Goal: Task Accomplishment & Management: Manage account settings

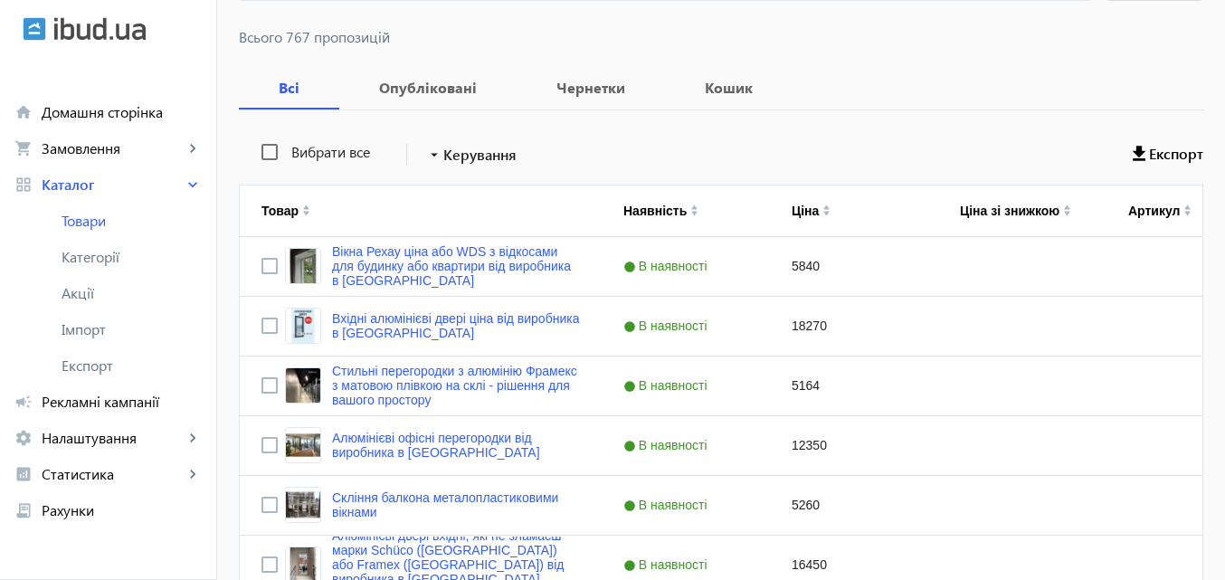
scroll to position [181, 0]
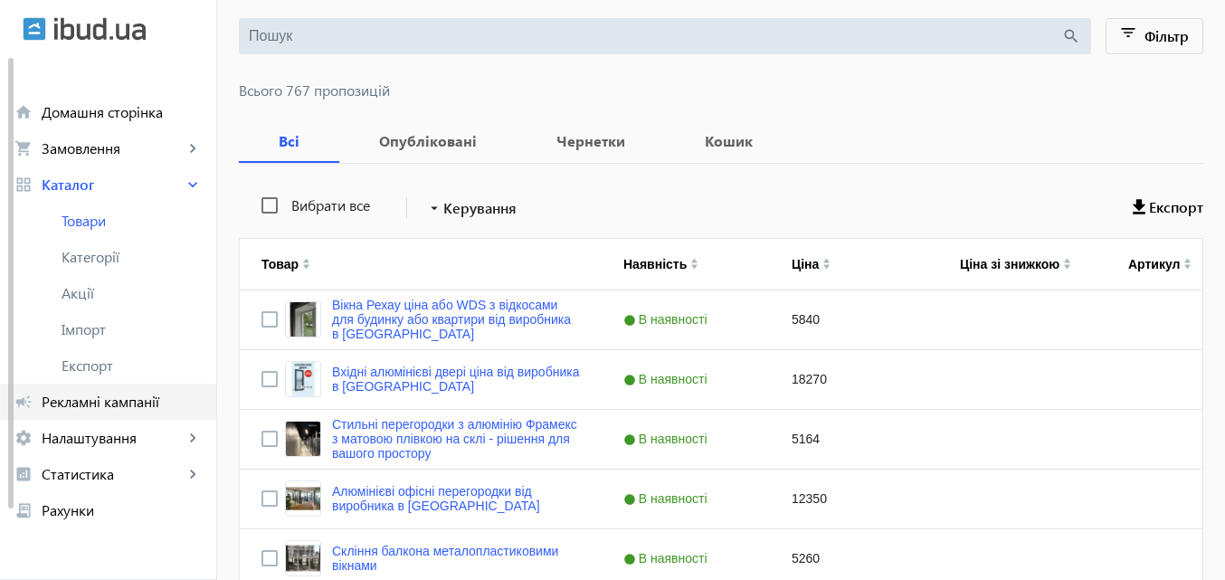
click at [142, 403] on span "Рекламні кампанії" at bounding box center [122, 402] width 160 height 18
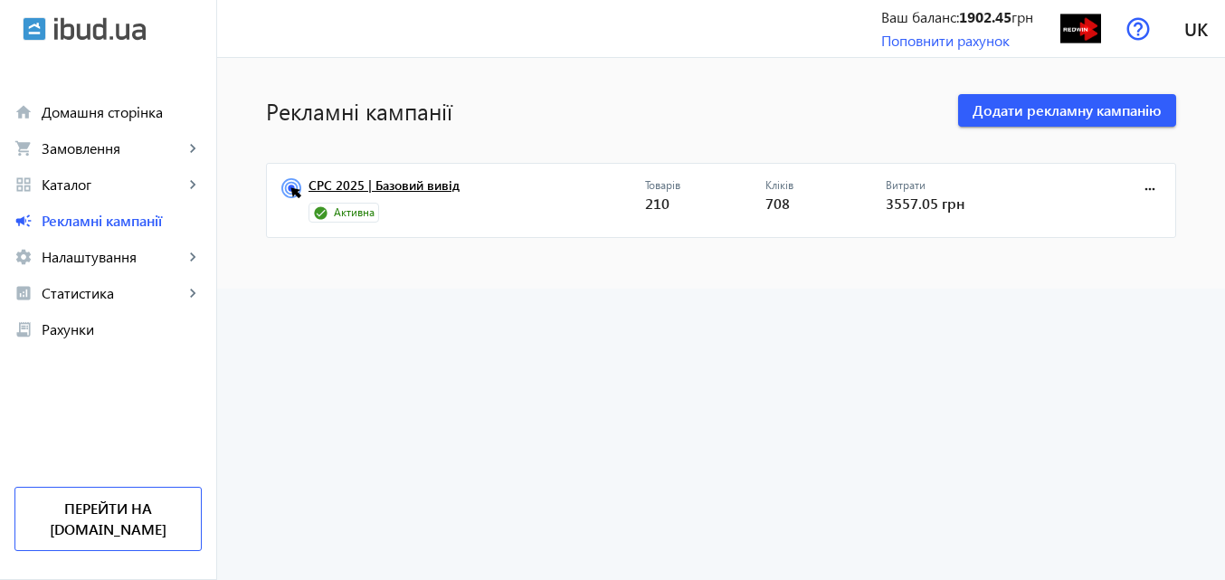
click at [408, 183] on link "CPC 2025 | Базовий вивід" at bounding box center [477, 190] width 337 height 25
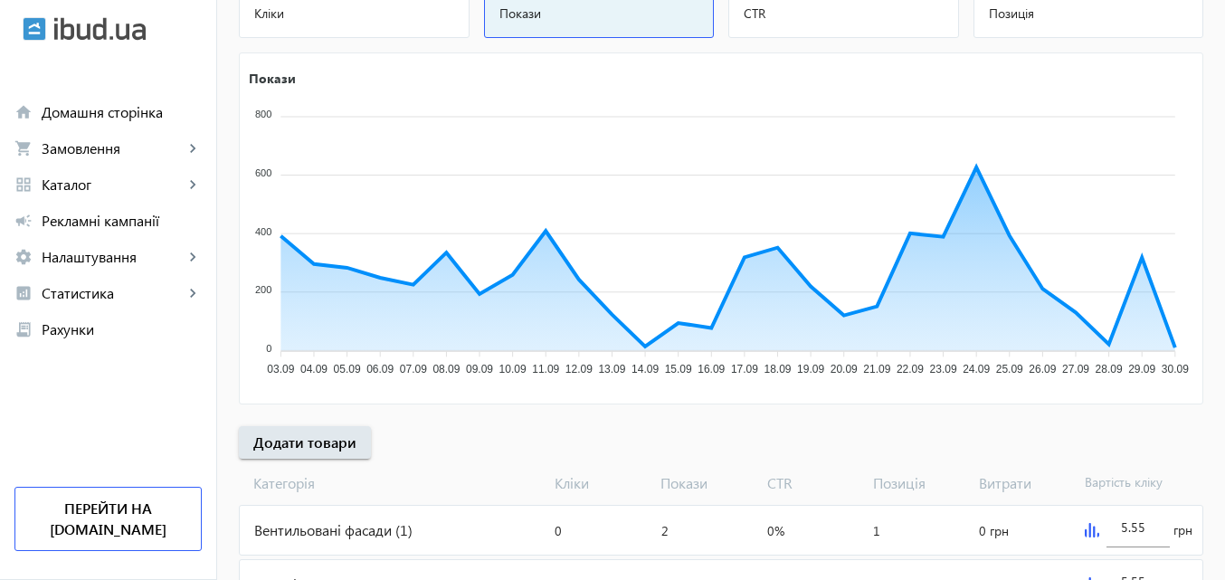
scroll to position [271, 0]
